Goal: Information Seeking & Learning: Learn about a topic

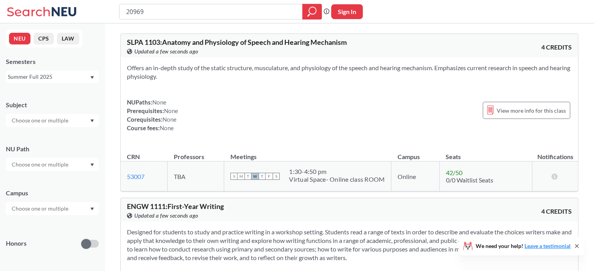
type input "20969"
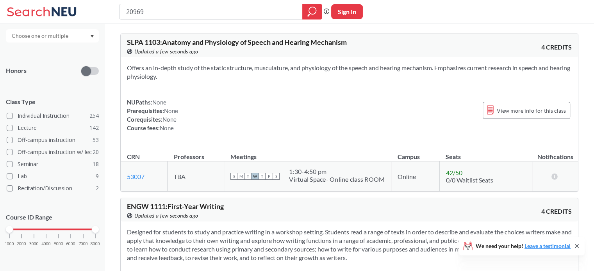
click at [236, 6] on input "20969" at bounding box center [210, 11] width 171 height 13
type input "leading self and"
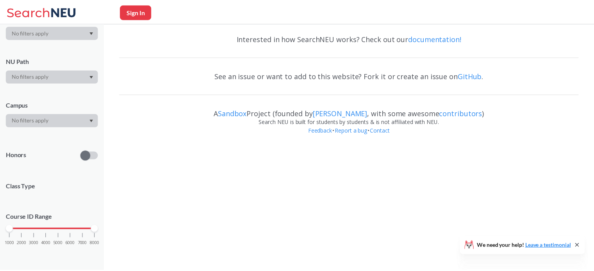
scroll to position [173, 0]
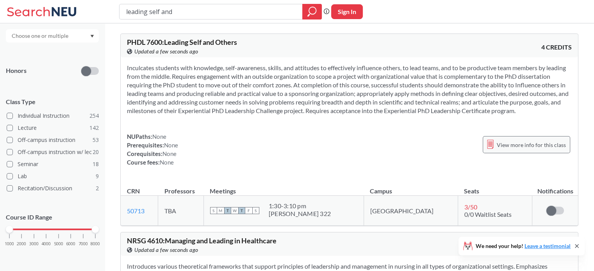
click at [510, 150] on span "View more info for this class" at bounding box center [530, 145] width 69 height 10
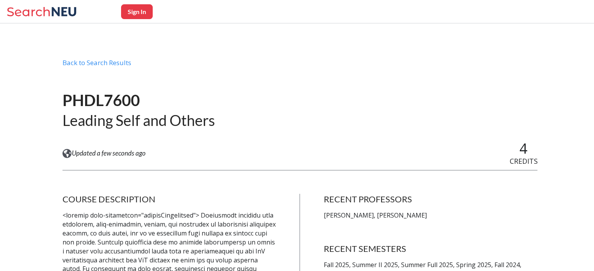
scroll to position [128, 0]
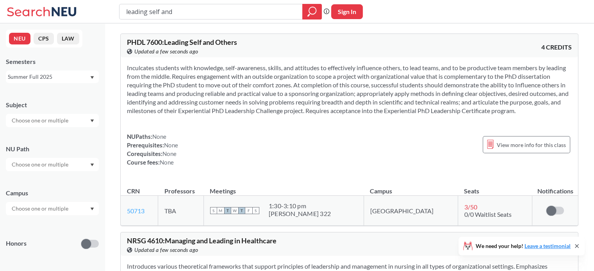
click at [136, 215] on link "50713" at bounding box center [136, 210] width 18 height 7
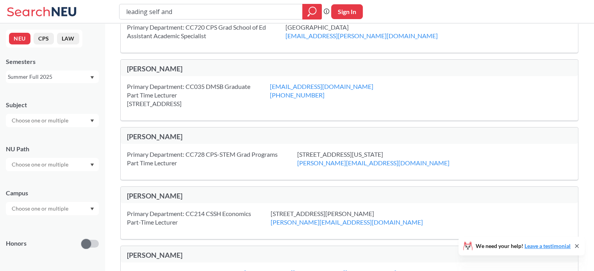
scroll to position [680, 0]
